Goal: Check status

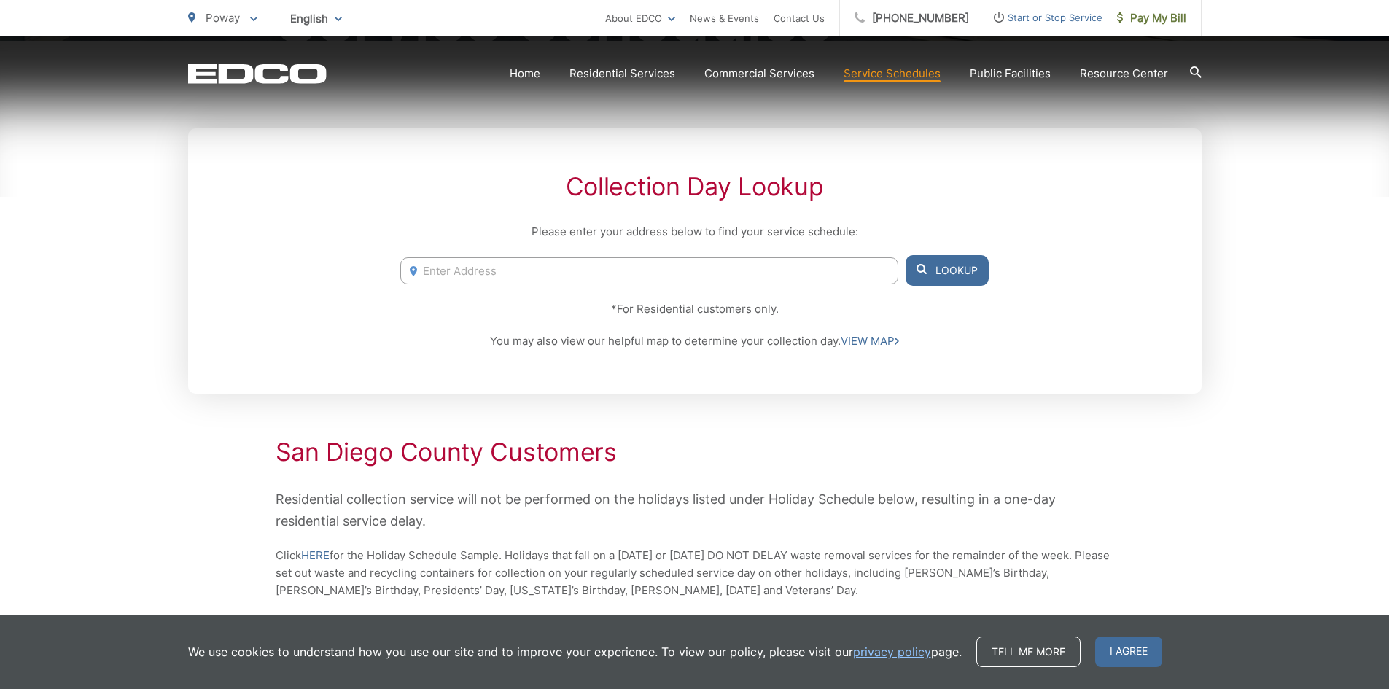
scroll to position [292, 0]
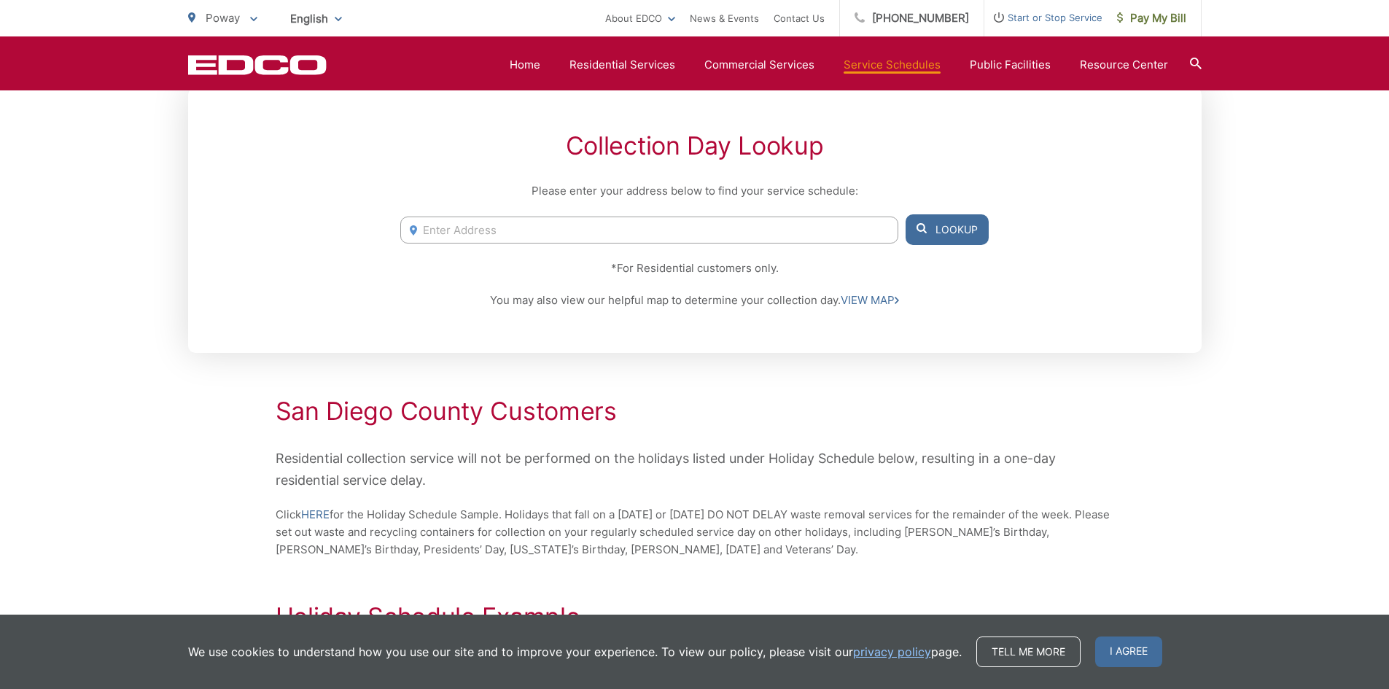
click at [532, 238] on input "Enter Address" at bounding box center [648, 230] width 497 height 27
click at [480, 232] on input "Enter Address" at bounding box center [648, 230] width 497 height 27
paste input "[STREET_ADDRESS]"
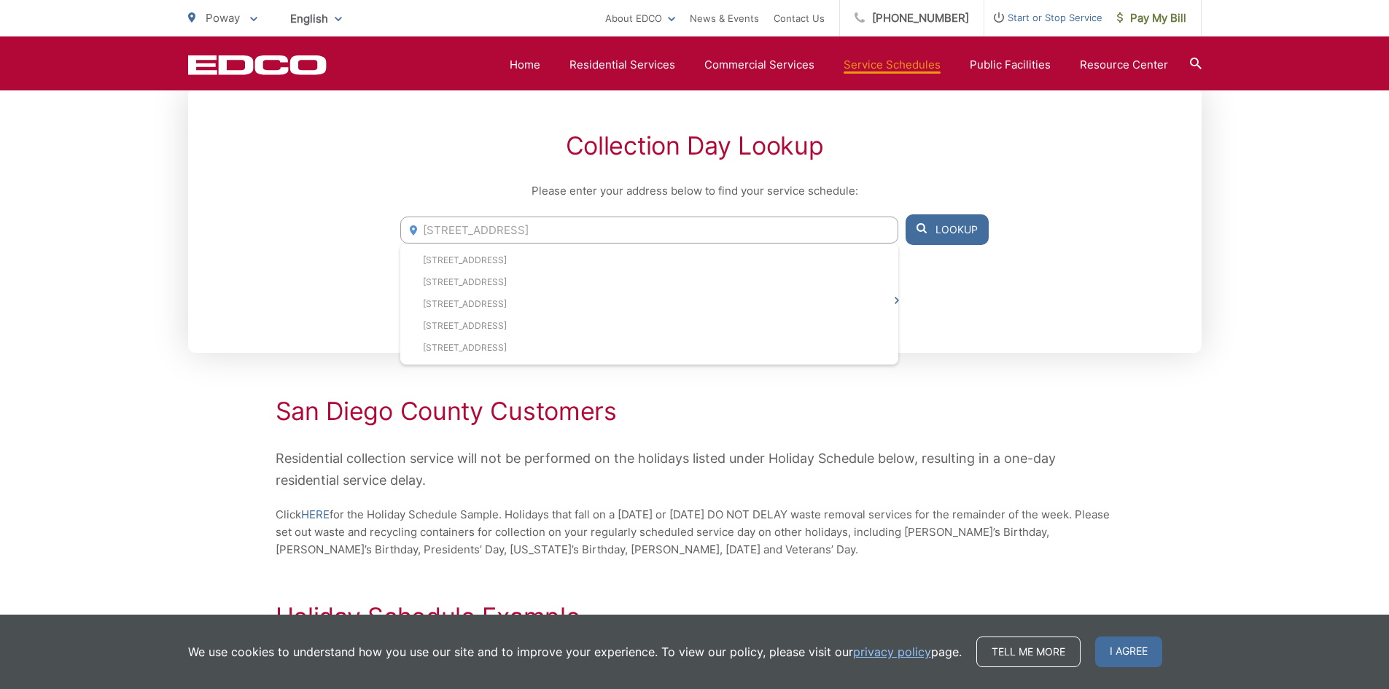
click at [958, 235] on button "Lookup" at bounding box center [947, 229] width 83 height 31
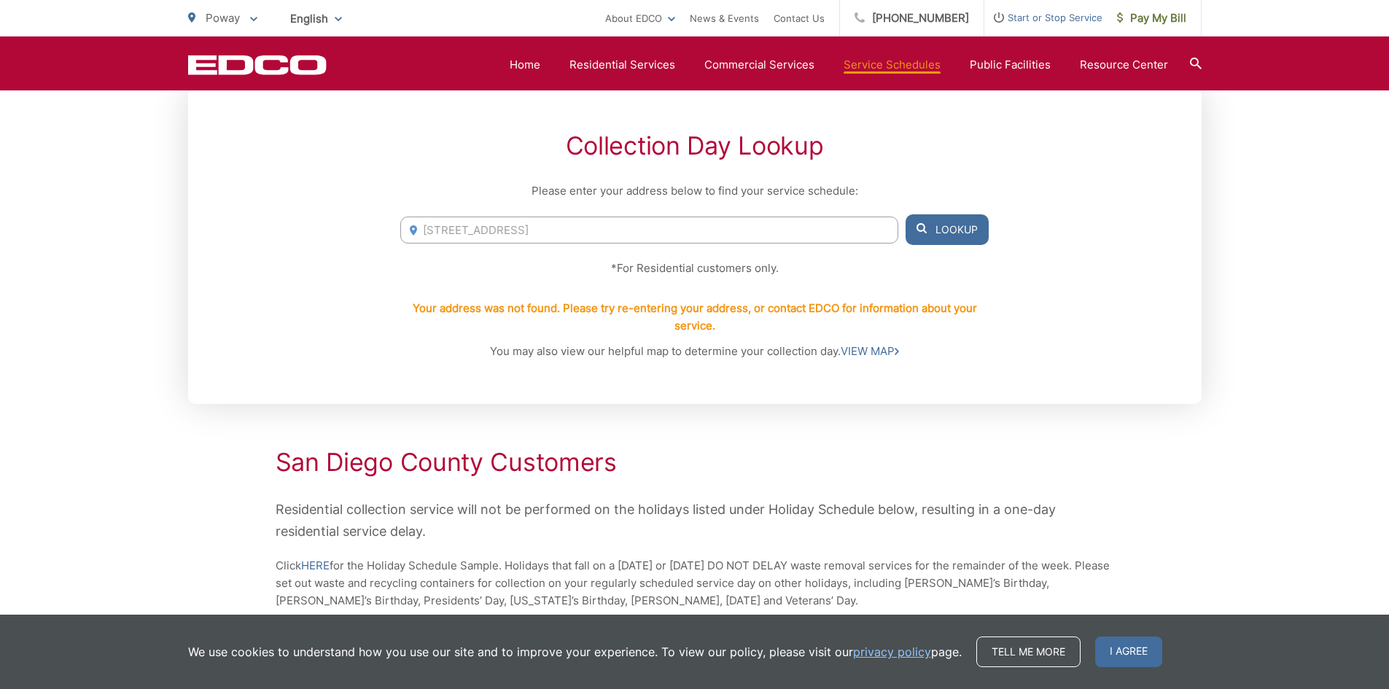
click at [958, 235] on button "Lookup" at bounding box center [947, 229] width 83 height 31
click at [601, 236] on input "[STREET_ADDRESS]" at bounding box center [648, 230] width 497 height 27
drag, startPoint x: 586, startPoint y: 230, endPoint x: 352, endPoint y: 225, distance: 234.2
click at [352, 225] on div "Collection Day Lookup Please enter your address below to find your service sche…" at bounding box center [695, 246] width 1014 height 316
paste input "738"
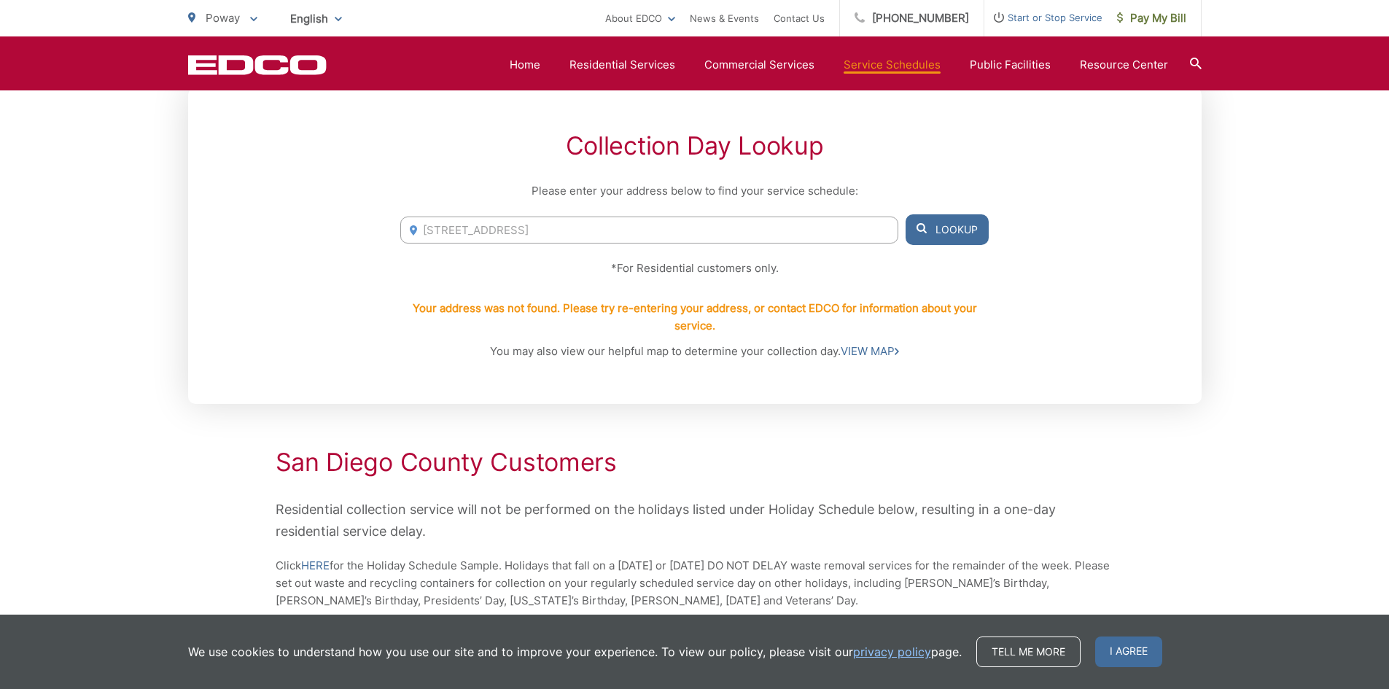
type input "[STREET_ADDRESS]"
click at [960, 219] on button "Lookup" at bounding box center [947, 229] width 83 height 31
click at [949, 229] on button "Lookup" at bounding box center [947, 229] width 83 height 31
